Goal: Task Accomplishment & Management: Manage account settings

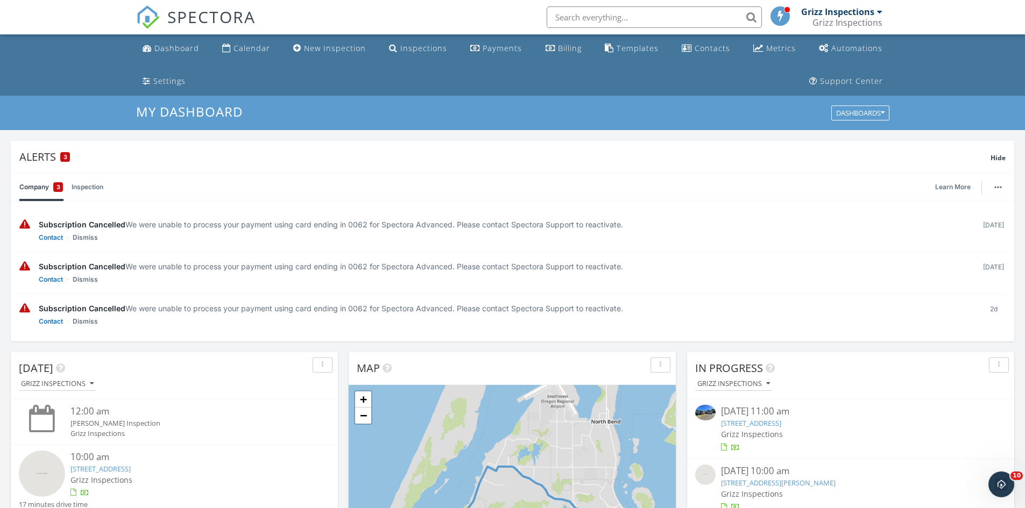
scroll to position [54, 0]
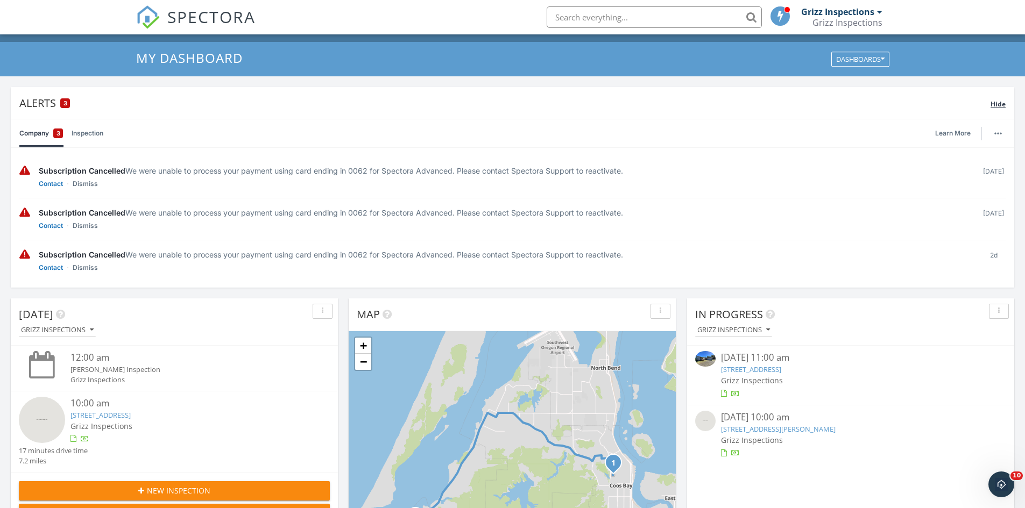
click at [995, 101] on span "Hide" at bounding box center [997, 103] width 15 height 9
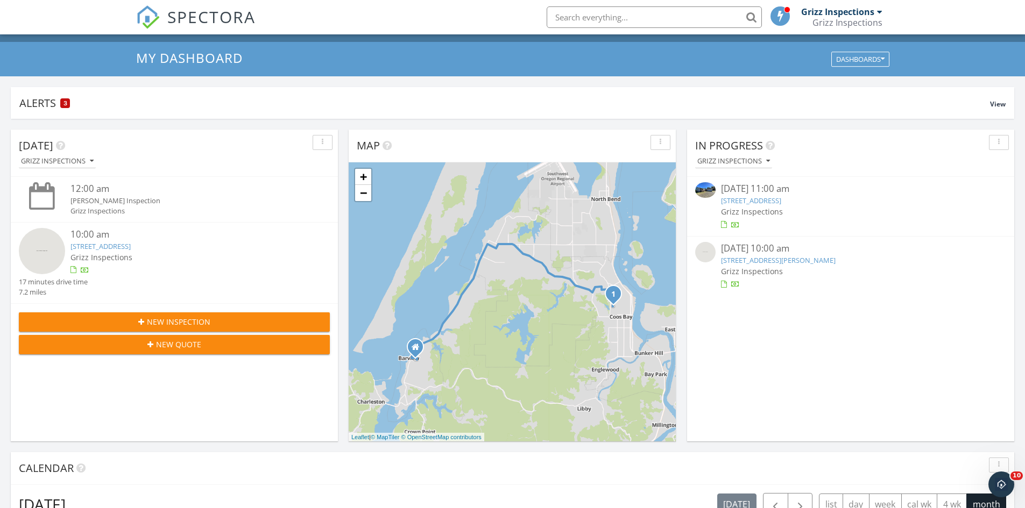
click at [743, 202] on link "100 Railroad Ave, Lakeside, OR 97449" at bounding box center [751, 201] width 60 height 10
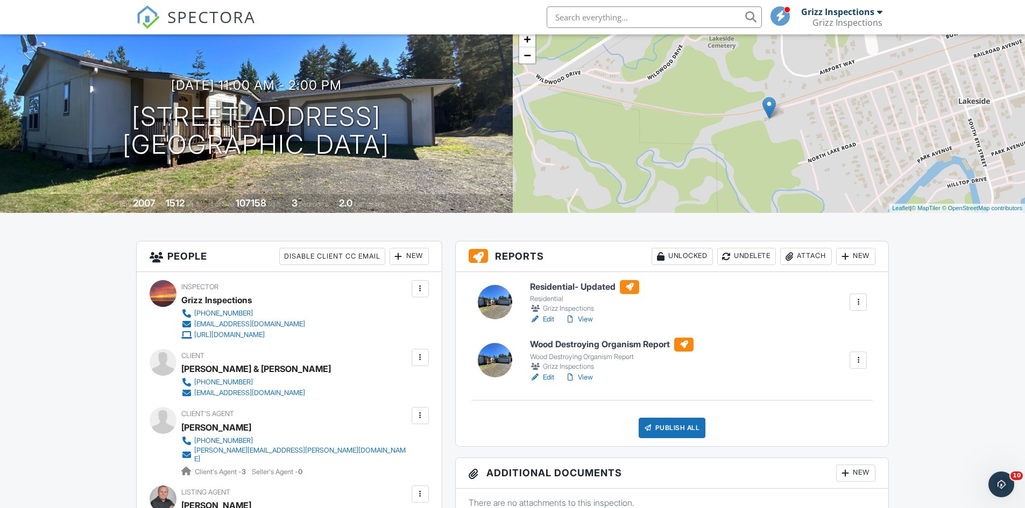
click at [547, 321] on link "Edit" at bounding box center [542, 319] width 24 height 11
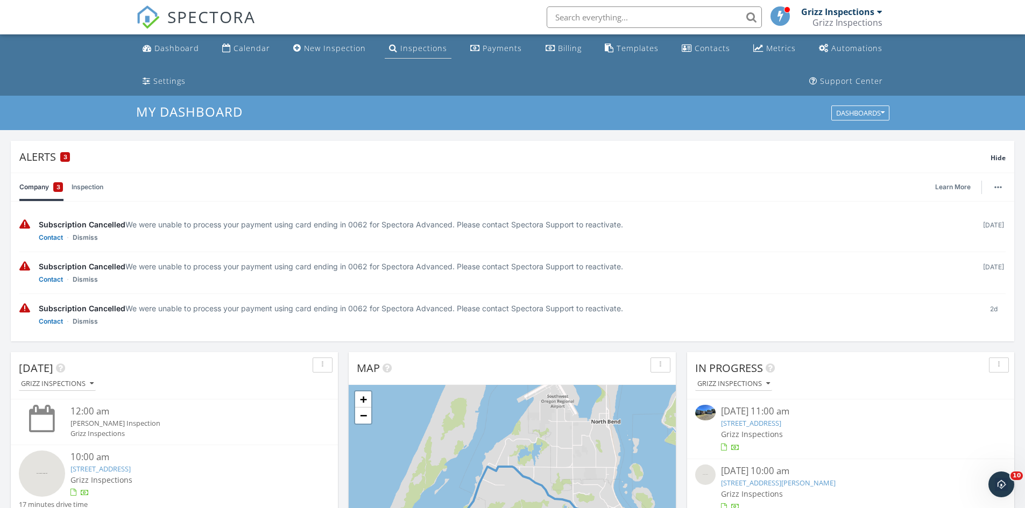
click at [405, 48] on div "Inspections" at bounding box center [423, 48] width 47 height 10
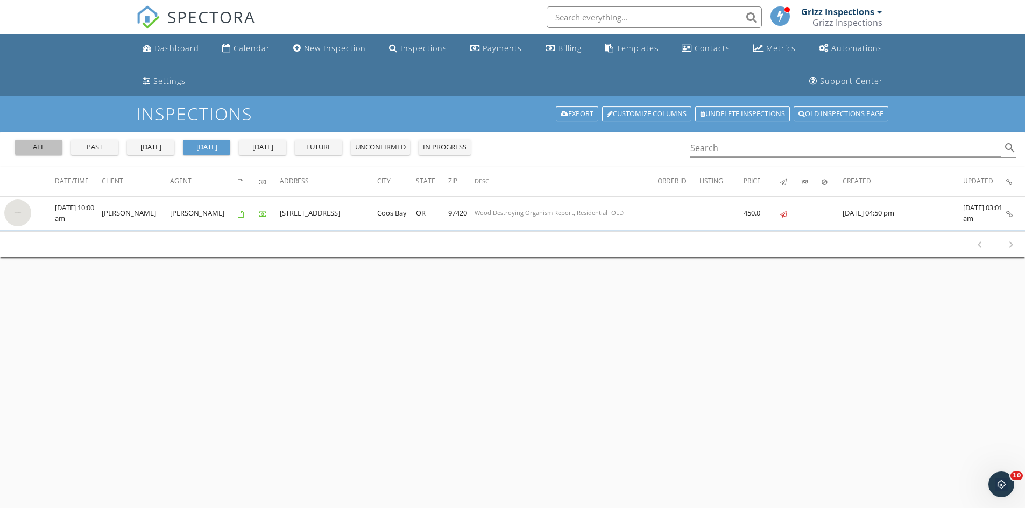
click at [40, 147] on div "all" at bounding box center [38, 147] width 39 height 11
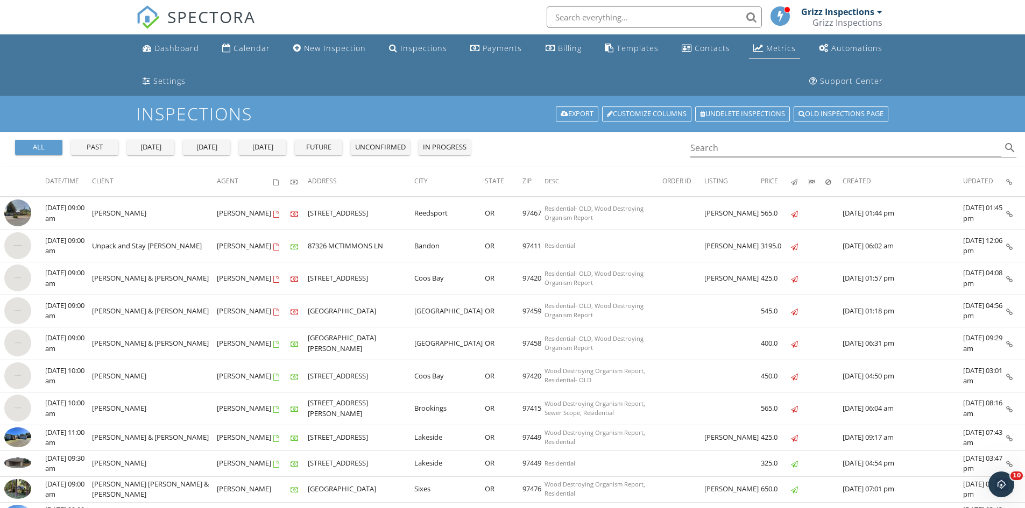
click at [766, 44] on div "Metrics" at bounding box center [781, 48] width 30 height 10
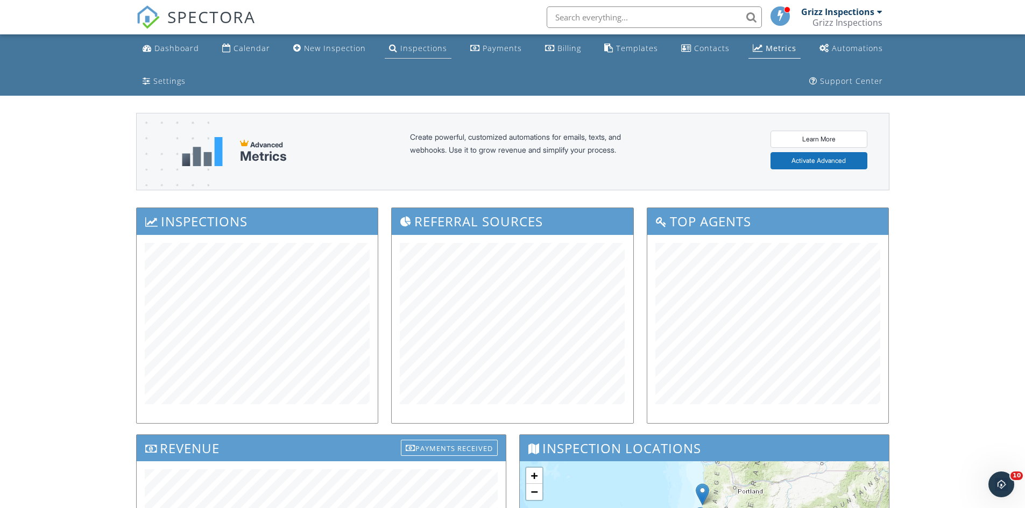
click at [400, 47] on div "Inspections" at bounding box center [423, 48] width 47 height 10
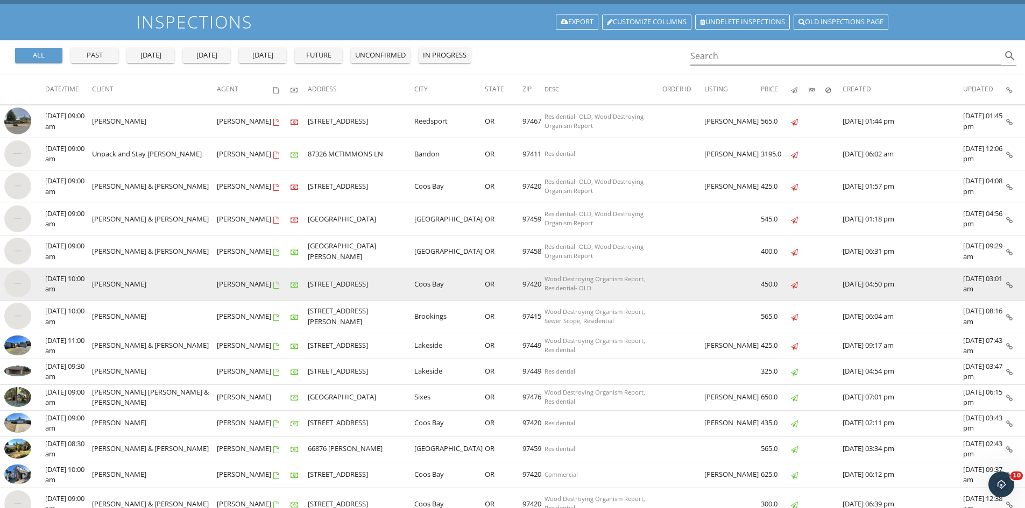
scroll to position [108, 0]
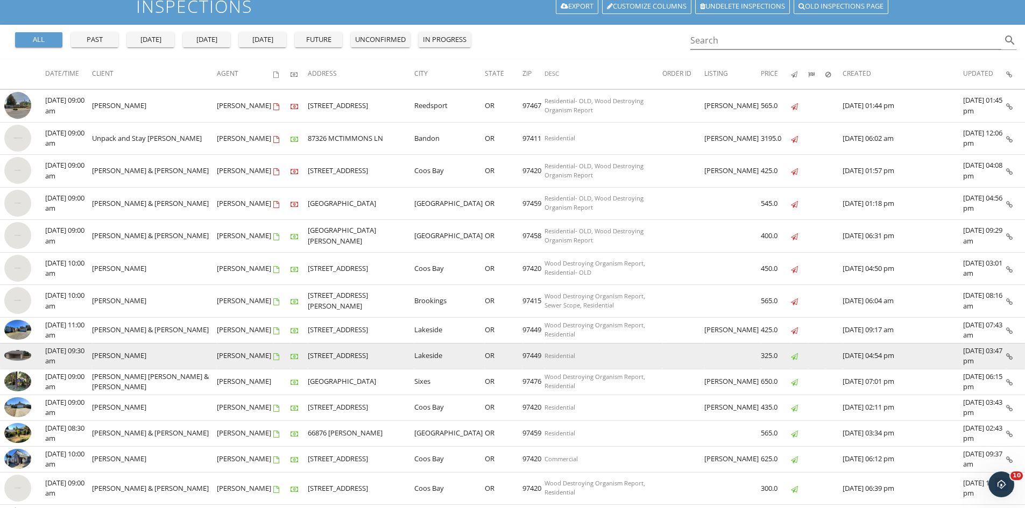
click at [185, 355] on td "Russell Cobb" at bounding box center [154, 356] width 125 height 26
click at [13, 355] on img at bounding box center [17, 355] width 27 height 11
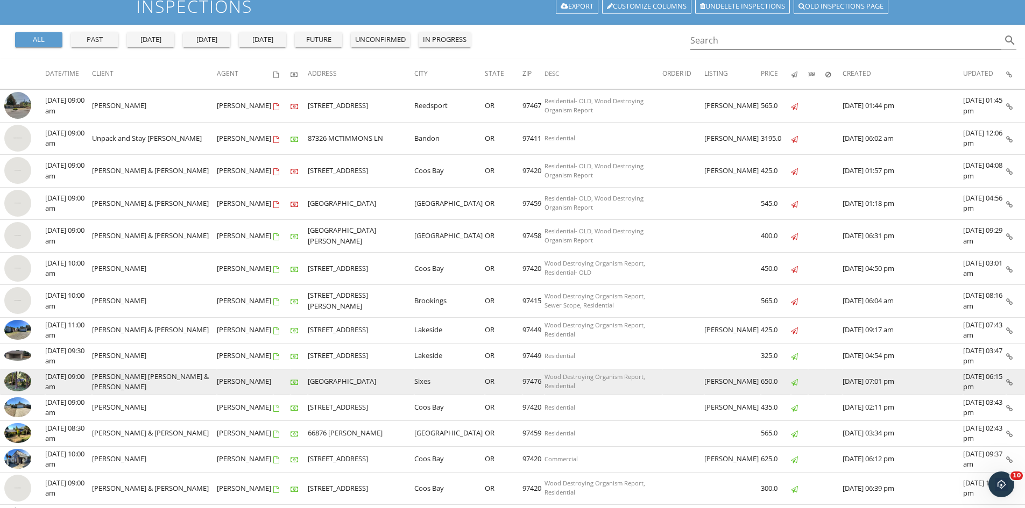
click at [158, 394] on td "Jim Kealey Micheal Oats-Kealey & Sarah Brown" at bounding box center [154, 382] width 125 height 26
click at [160, 389] on td "Jim Kealey Micheal Oats-Kealey & Sarah Brown" at bounding box center [154, 382] width 125 height 26
click at [22, 386] on img at bounding box center [17, 382] width 27 height 20
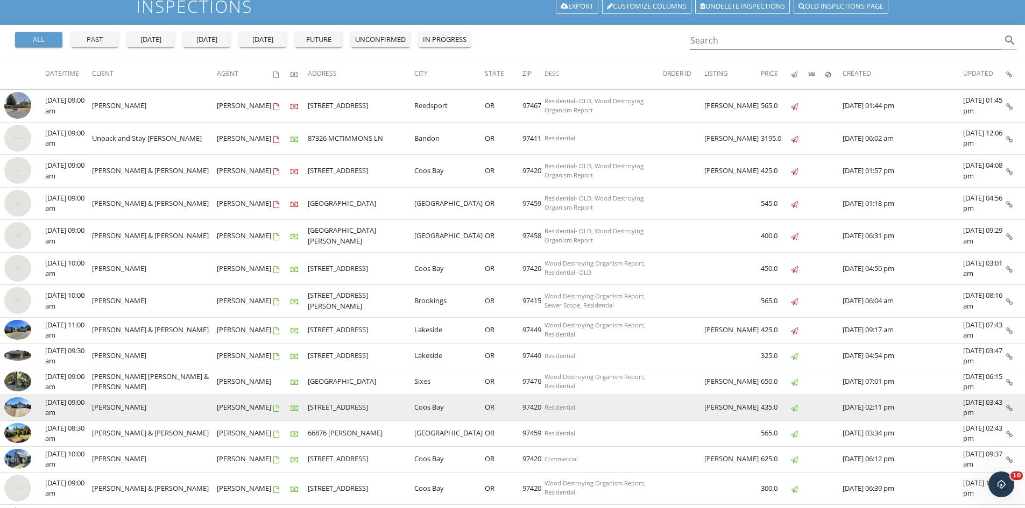
click at [152, 409] on td "Jim Chambers" at bounding box center [154, 408] width 125 height 26
click at [20, 406] on img at bounding box center [17, 407] width 27 height 20
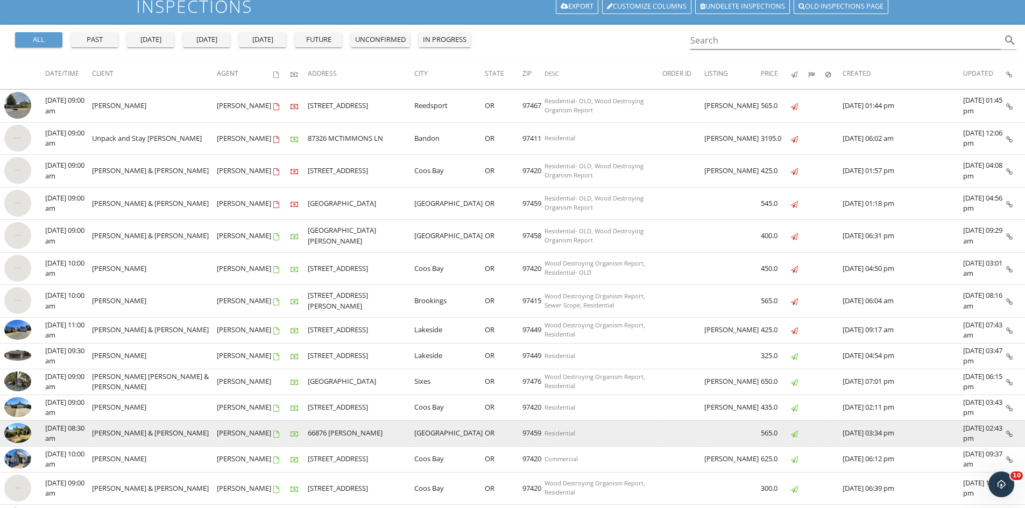
click at [181, 436] on td "Amy & Eugene Revier" at bounding box center [154, 434] width 125 height 26
click at [17, 435] on img at bounding box center [17, 433] width 27 height 20
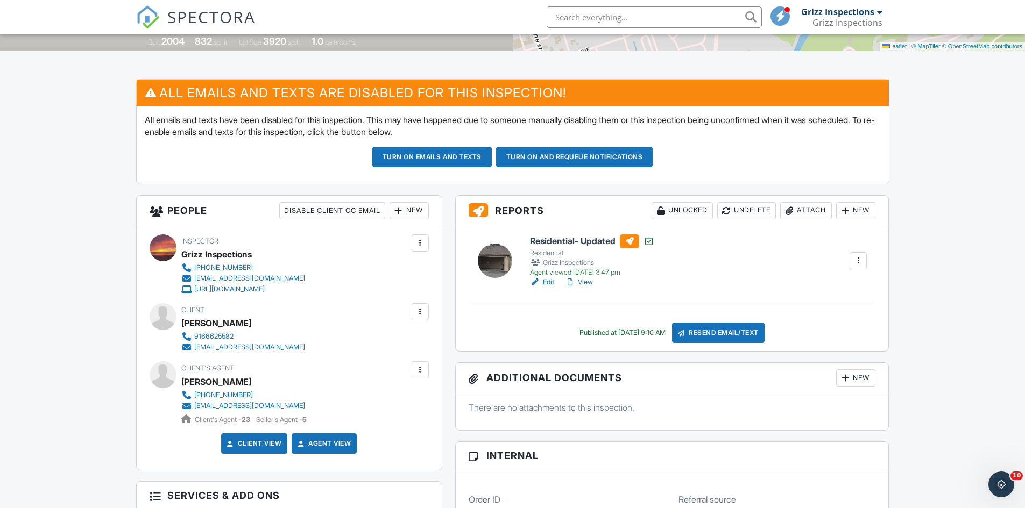
scroll to position [376, 0]
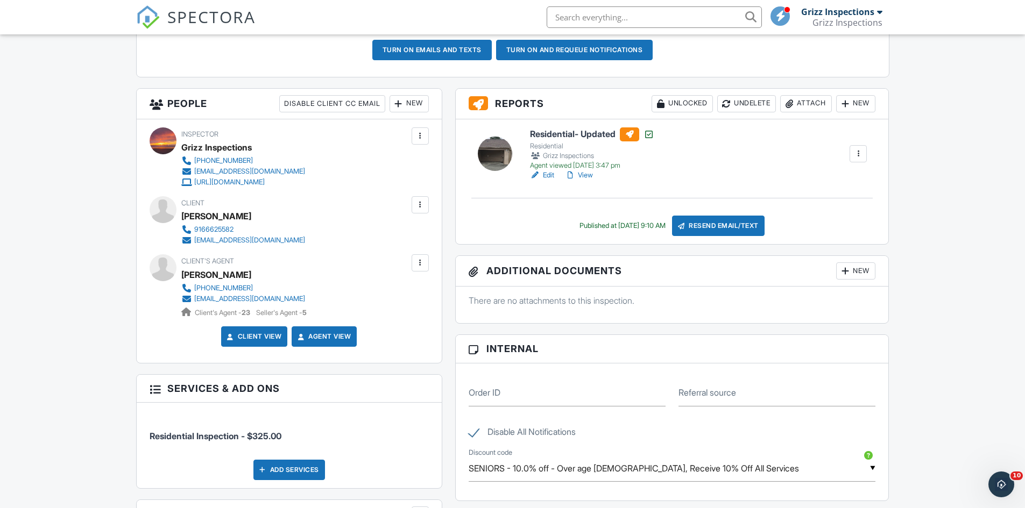
click at [588, 174] on link "View" at bounding box center [579, 175] width 28 height 11
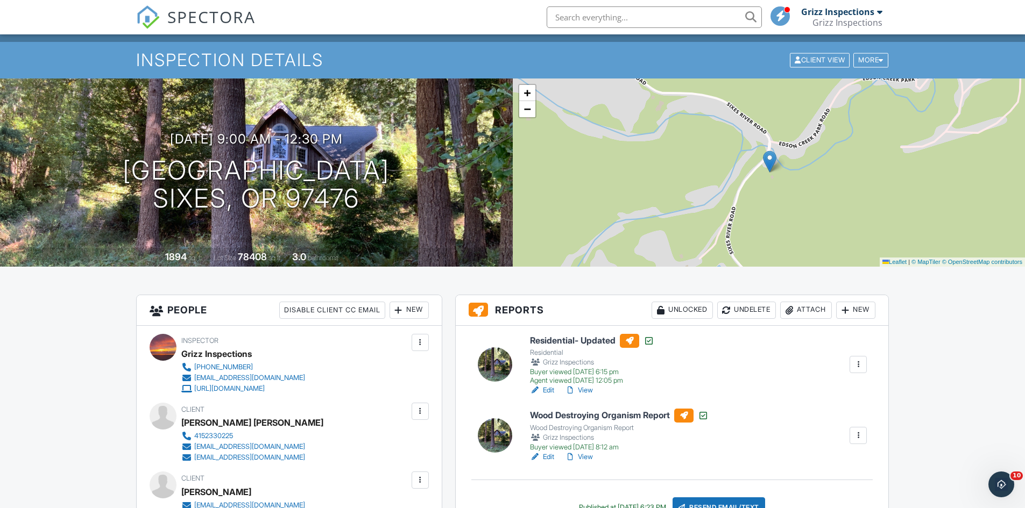
click at [586, 390] on link "View" at bounding box center [579, 390] width 28 height 11
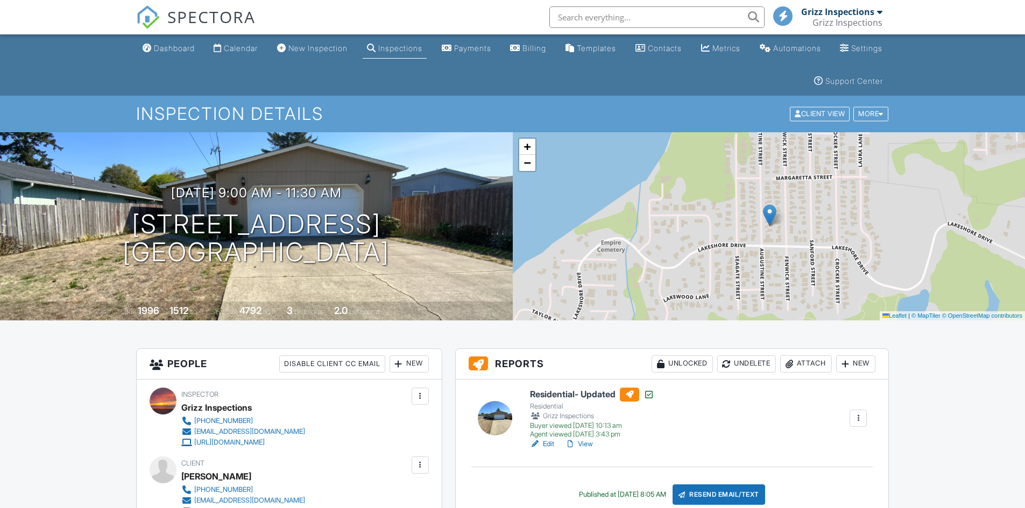
click at [585, 444] on link "View" at bounding box center [579, 444] width 28 height 11
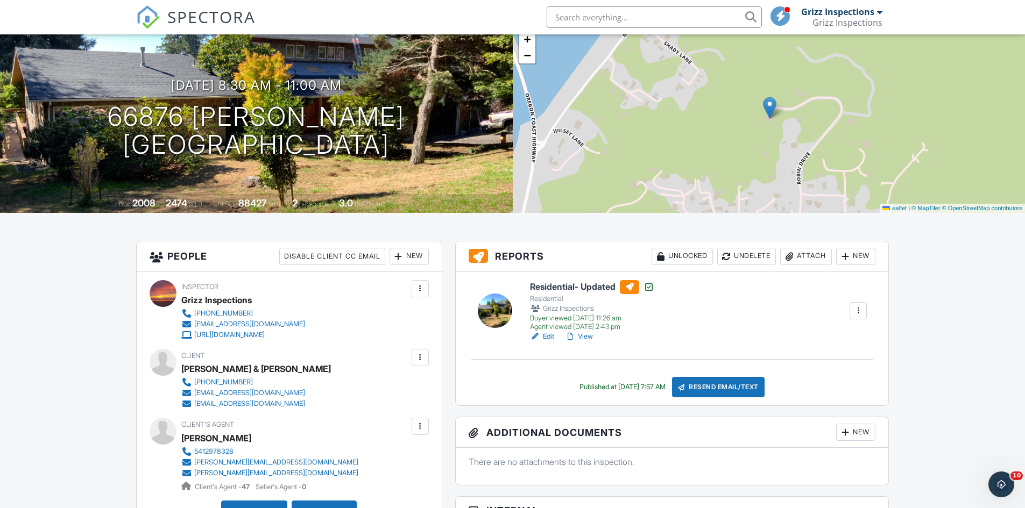
click at [586, 335] on link "View" at bounding box center [579, 336] width 28 height 11
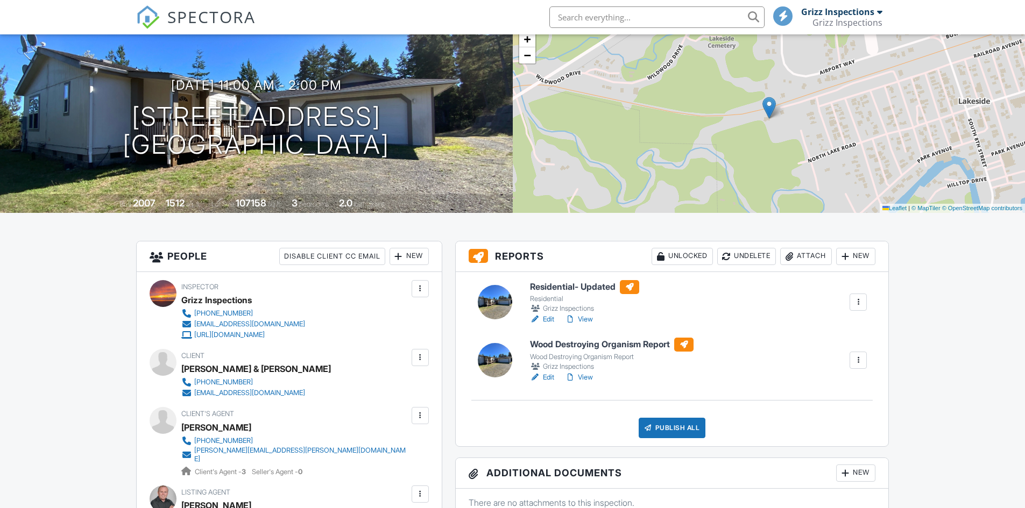
click at [585, 379] on link "View" at bounding box center [579, 377] width 28 height 11
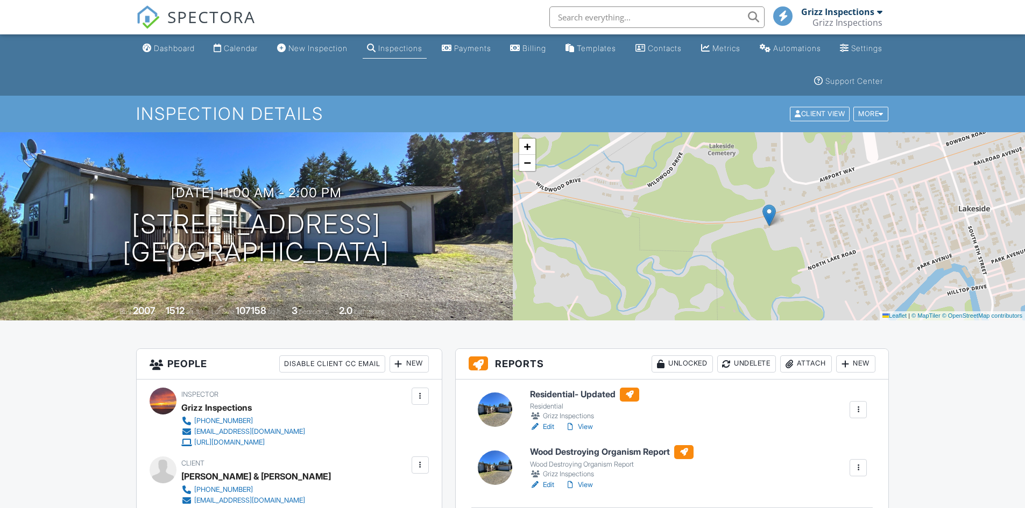
click at [859, 463] on div at bounding box center [857, 468] width 11 height 11
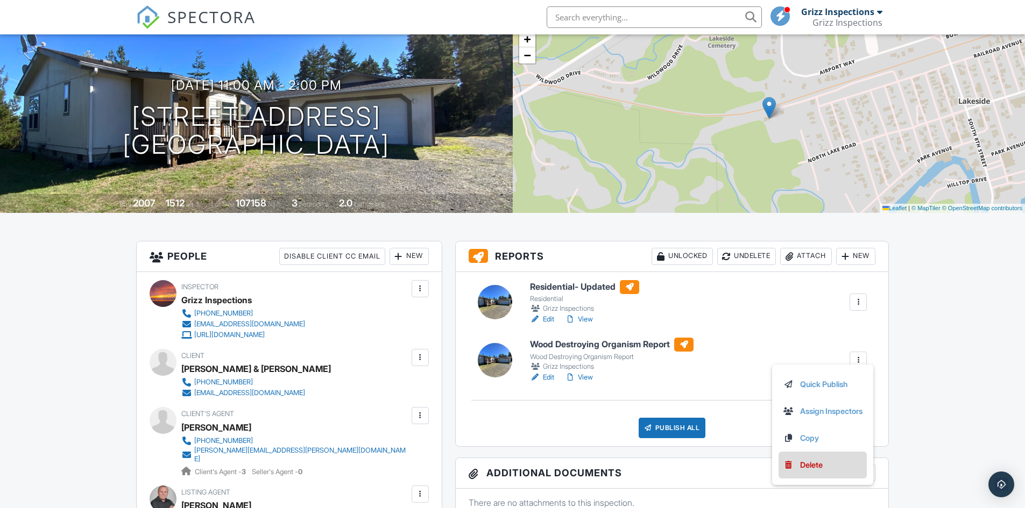
click at [807, 466] on div "Delete" at bounding box center [811, 465] width 23 height 12
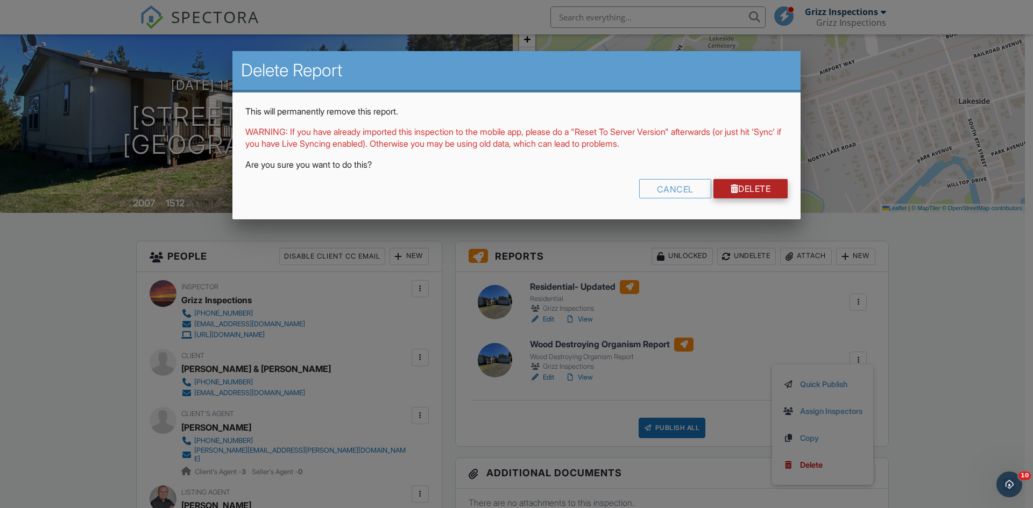
click at [734, 188] on div at bounding box center [734, 188] width 8 height 9
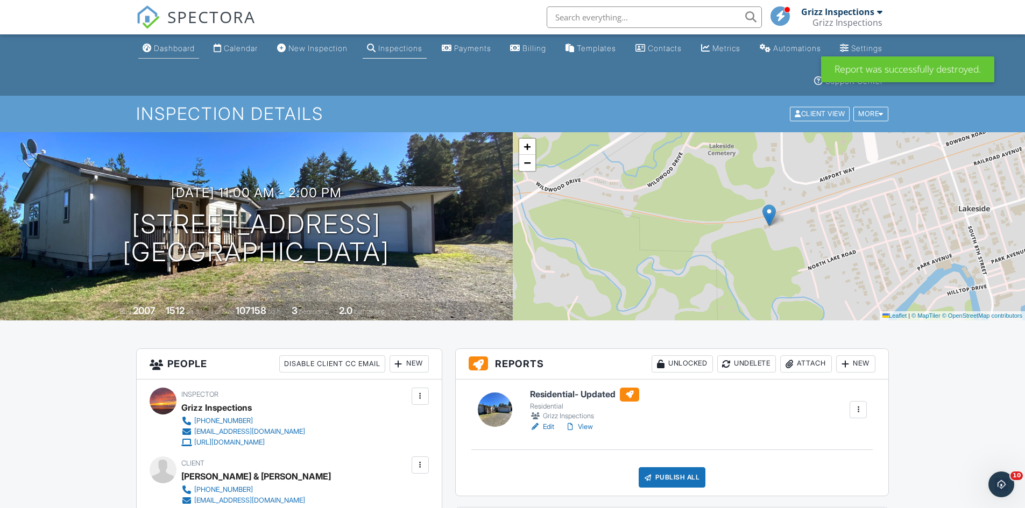
click at [180, 51] on div "Dashboard" at bounding box center [174, 48] width 41 height 9
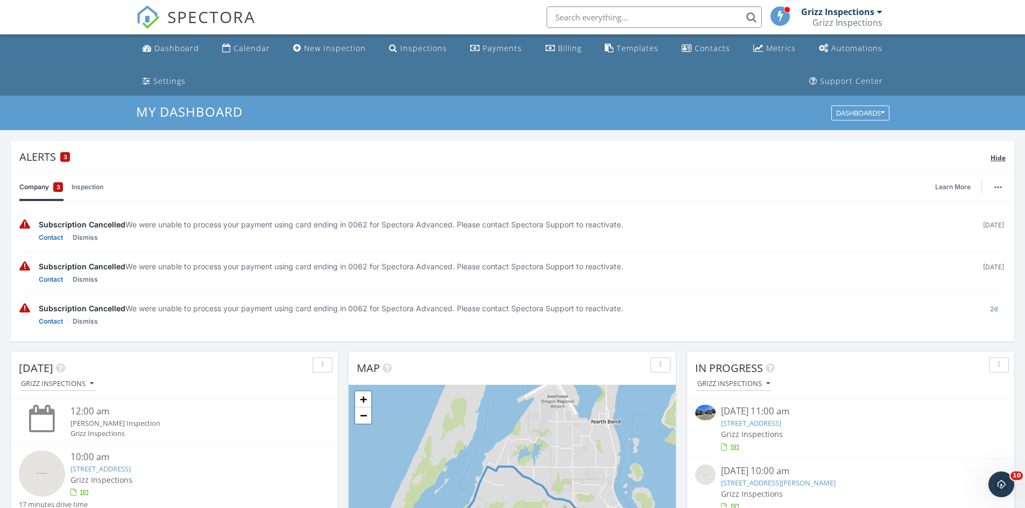
click at [1000, 160] on span "Hide" at bounding box center [997, 157] width 15 height 9
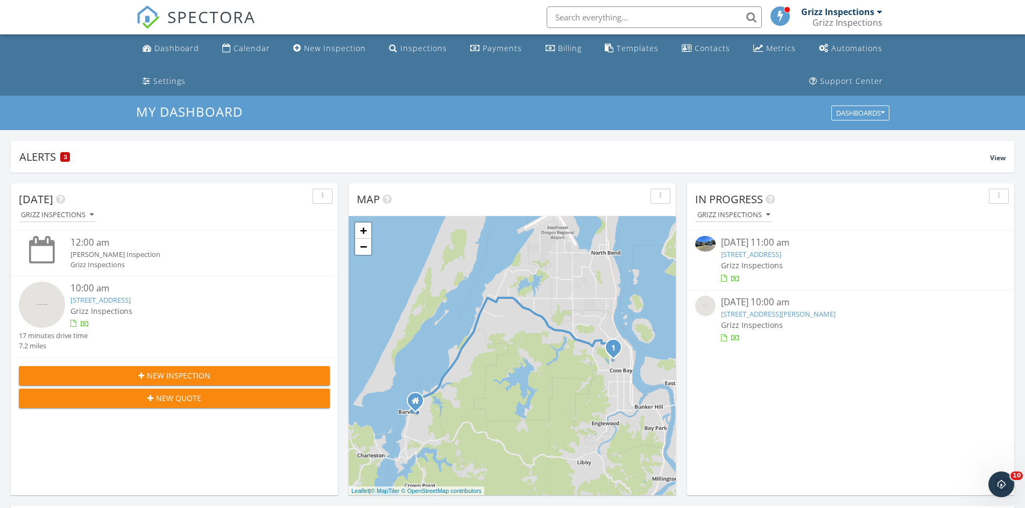
click at [753, 315] on link "6756 Jasmine Ct, Brookings , OR 97415" at bounding box center [778, 314] width 115 height 10
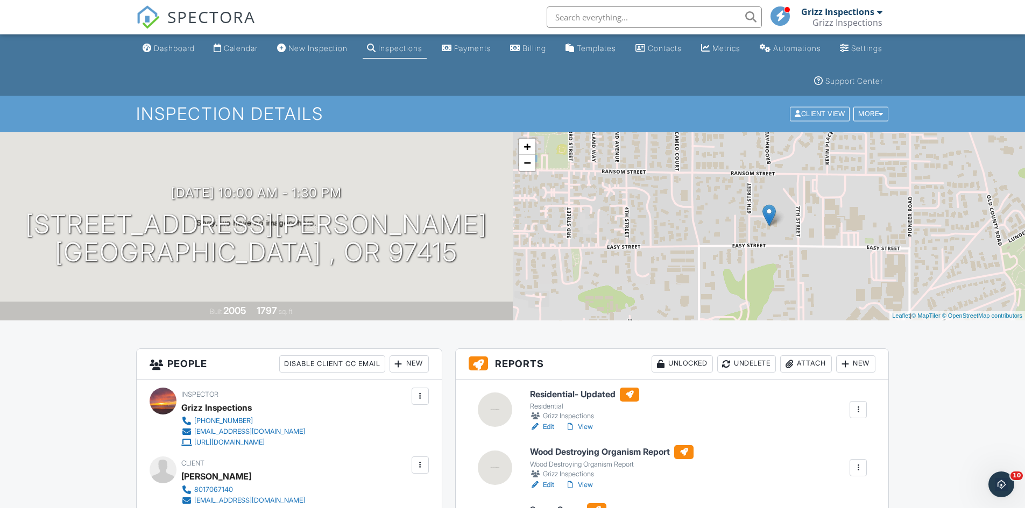
click at [183, 47] on div "Dashboard" at bounding box center [174, 48] width 41 height 9
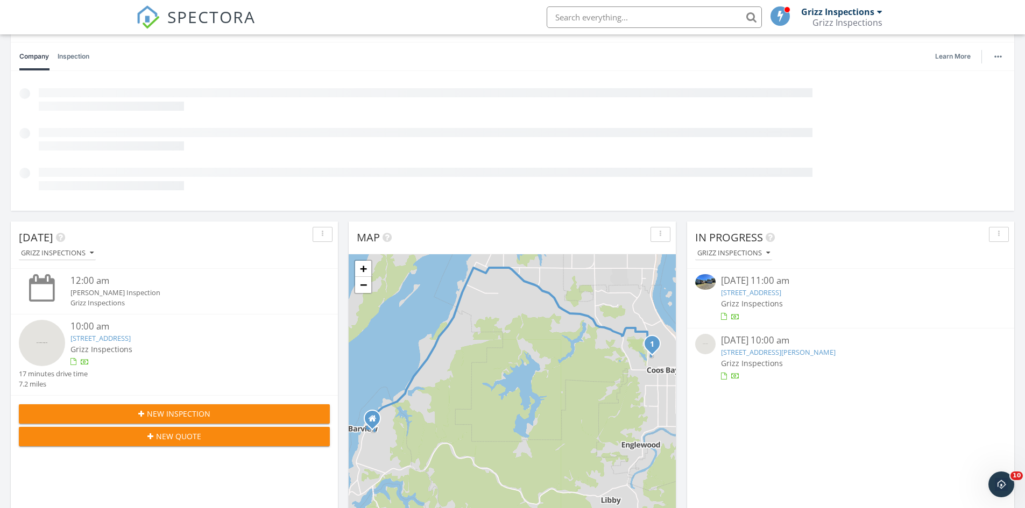
scroll to position [161, 0]
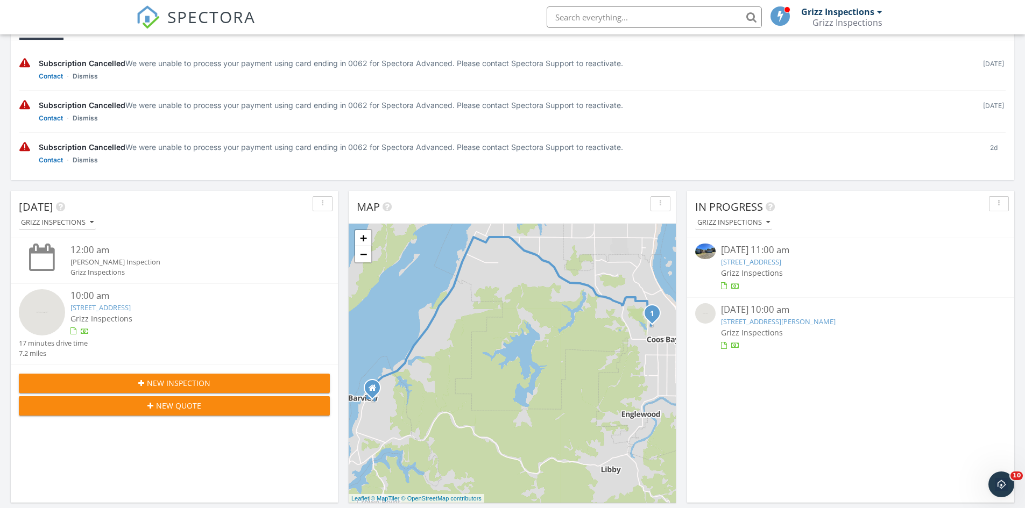
click at [753, 263] on link "[STREET_ADDRESS]" at bounding box center [751, 262] width 60 height 10
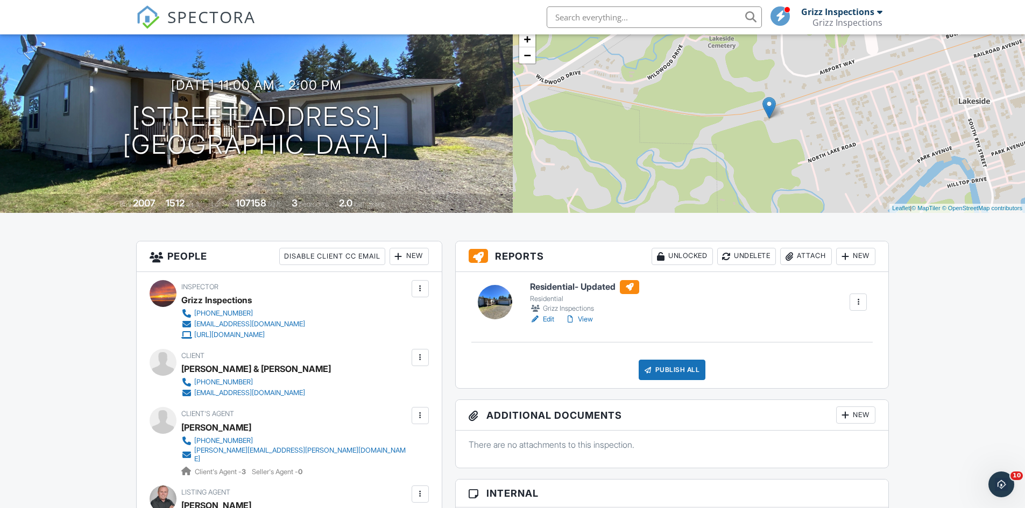
click at [547, 321] on link "Edit" at bounding box center [542, 319] width 24 height 11
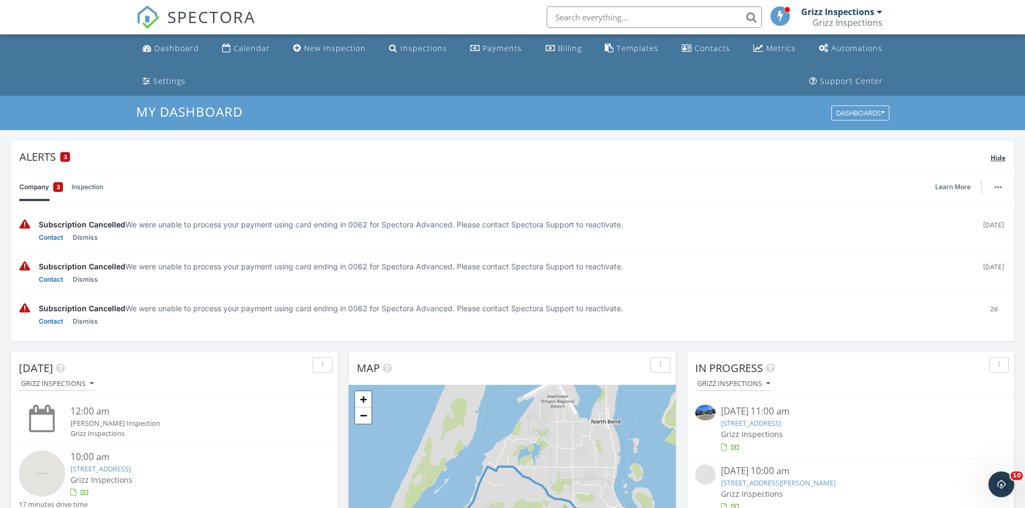
click at [1000, 158] on span "Hide" at bounding box center [997, 157] width 15 height 9
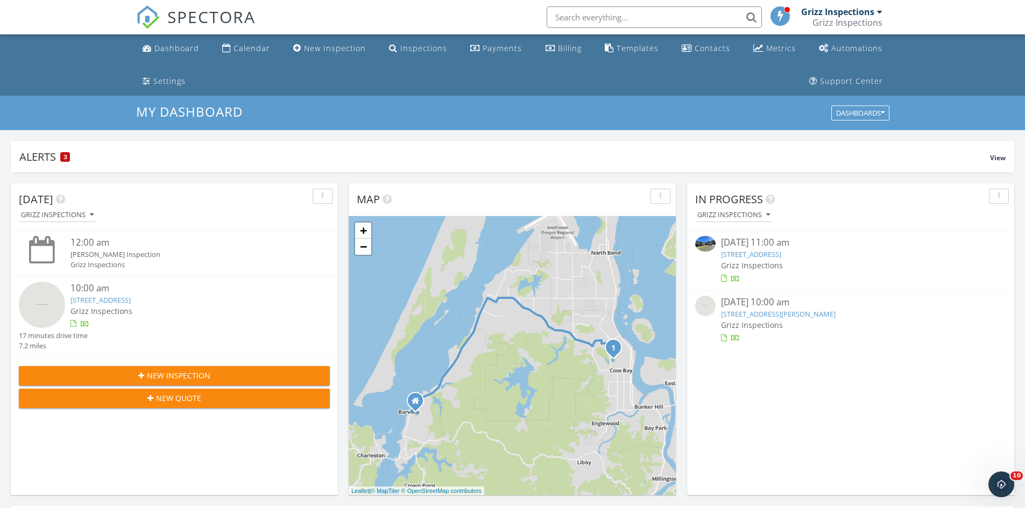
click at [783, 315] on link "6756 Jasmine Ct, Brookings , OR 97415" at bounding box center [778, 314] width 115 height 10
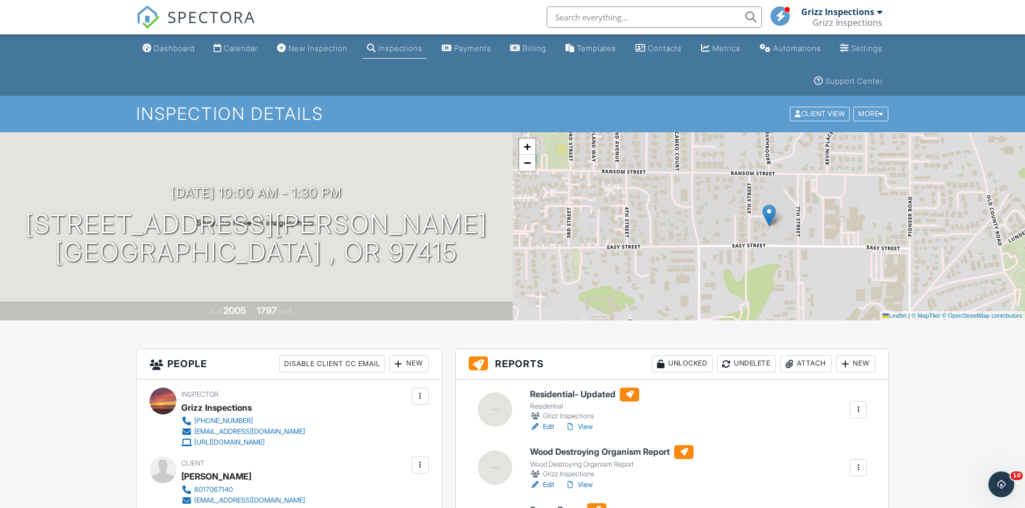
click at [591, 425] on link "View" at bounding box center [579, 427] width 28 height 11
